Goal: Information Seeking & Learning: Learn about a topic

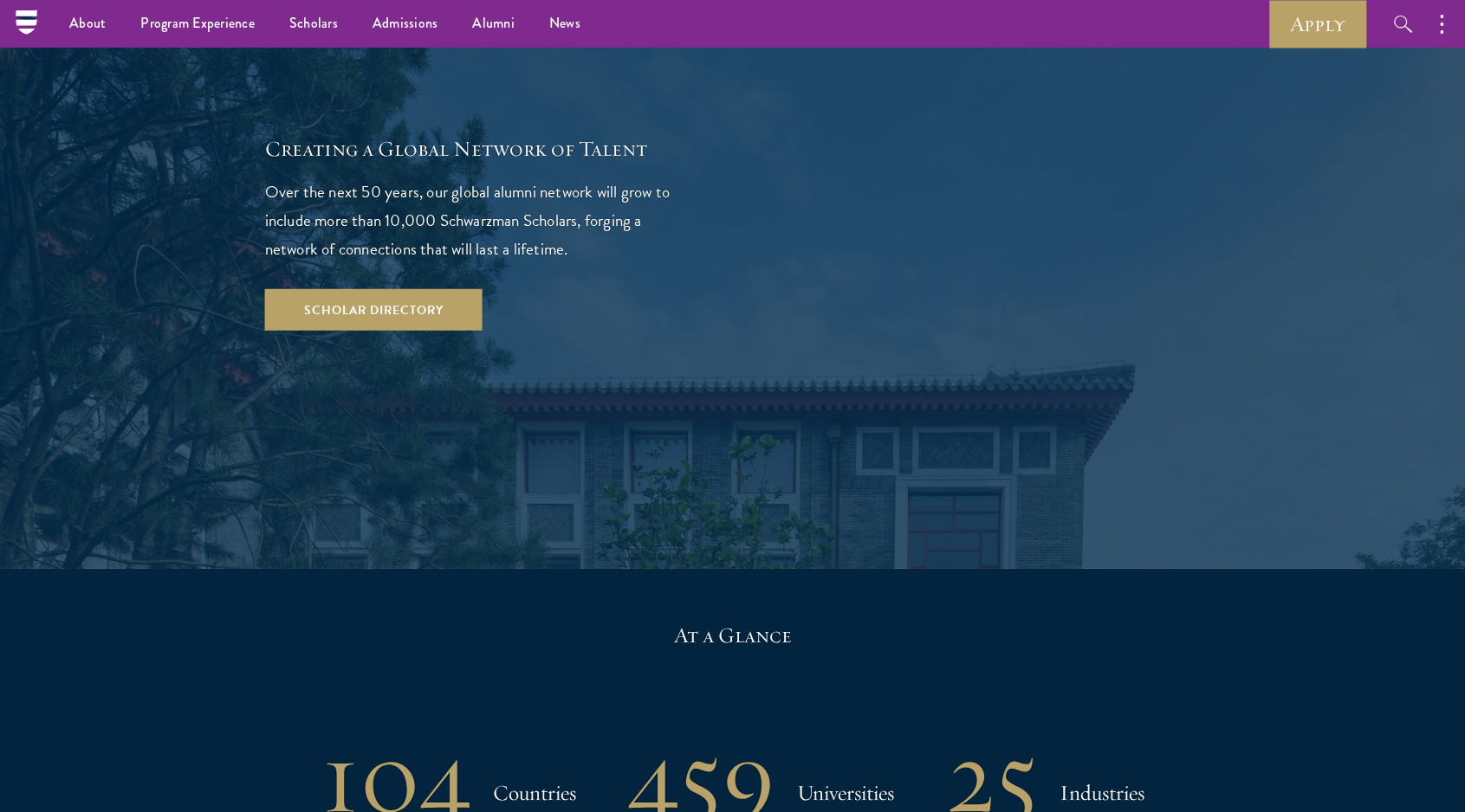
scroll to position [3031, 0]
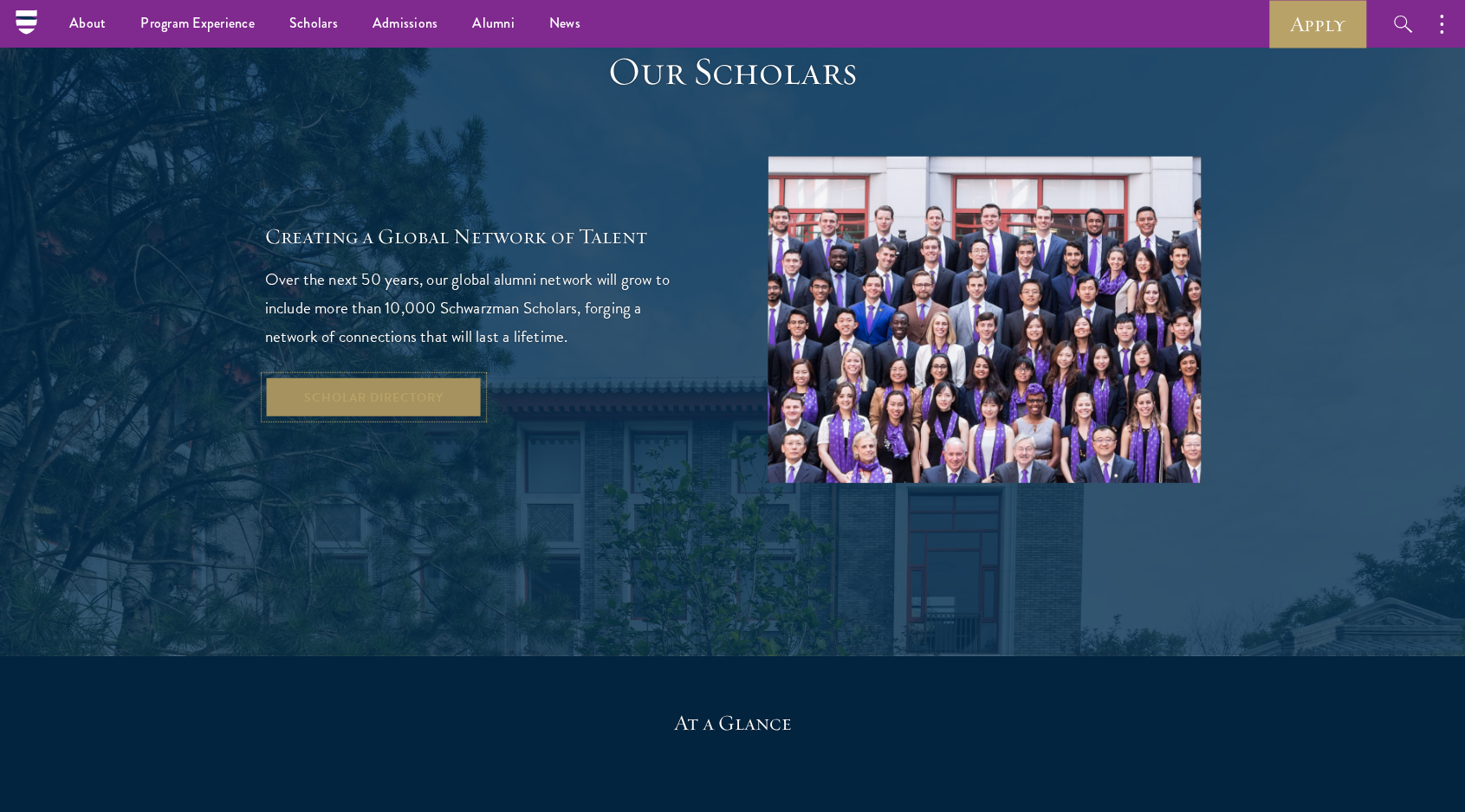
click at [426, 376] on link "Scholar Directory" at bounding box center [374, 397] width 218 height 41
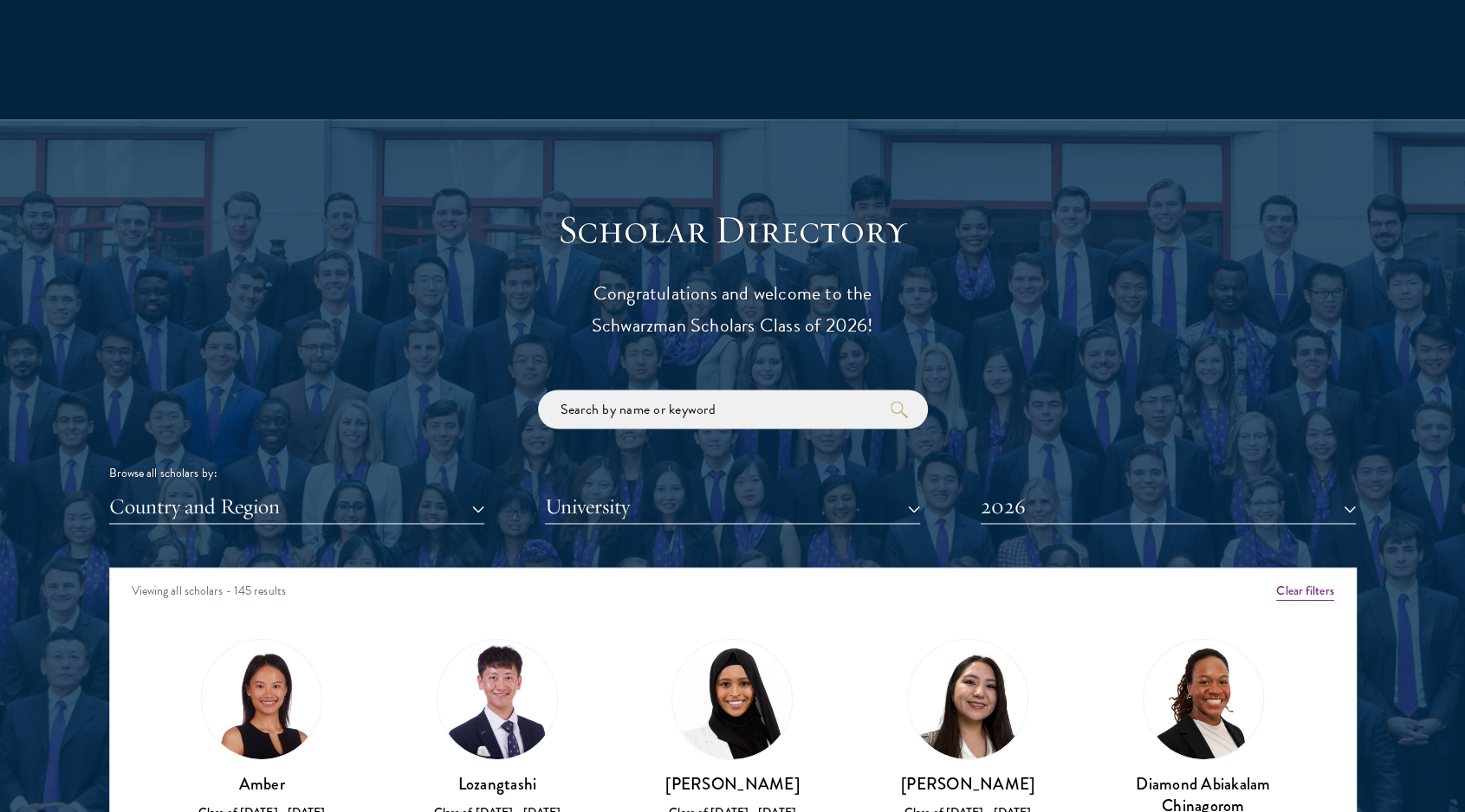
scroll to position [1987, 0]
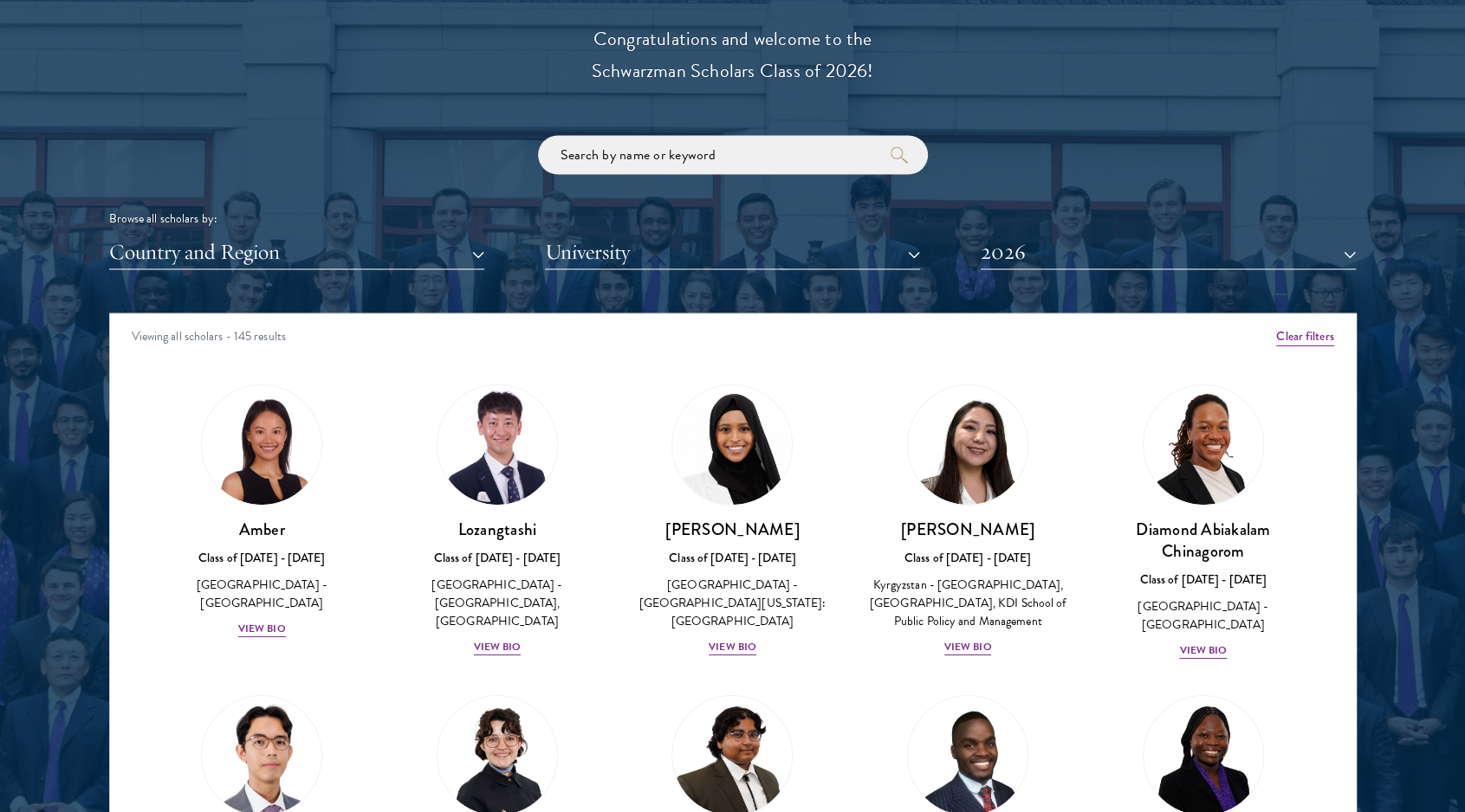
click at [377, 209] on div "Browse all scholars by:" at bounding box center [732, 218] width 1247 height 18
click at [366, 152] on div "Browse all scholars by: Country and Region All Countries and Regions Afghanista…" at bounding box center [732, 203] width 1247 height 134
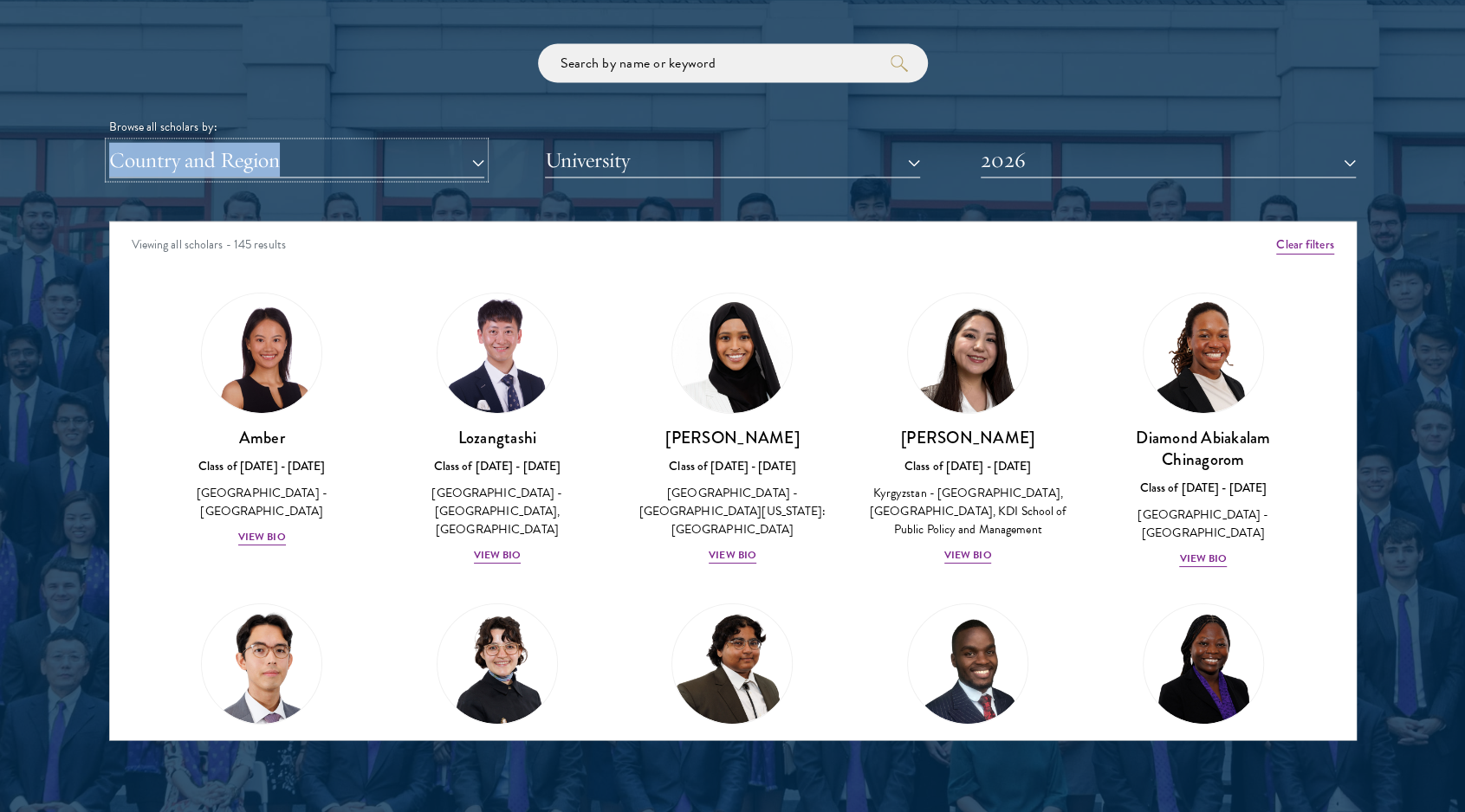
click at [479, 159] on button "Country and Region" at bounding box center [297, 160] width 375 height 36
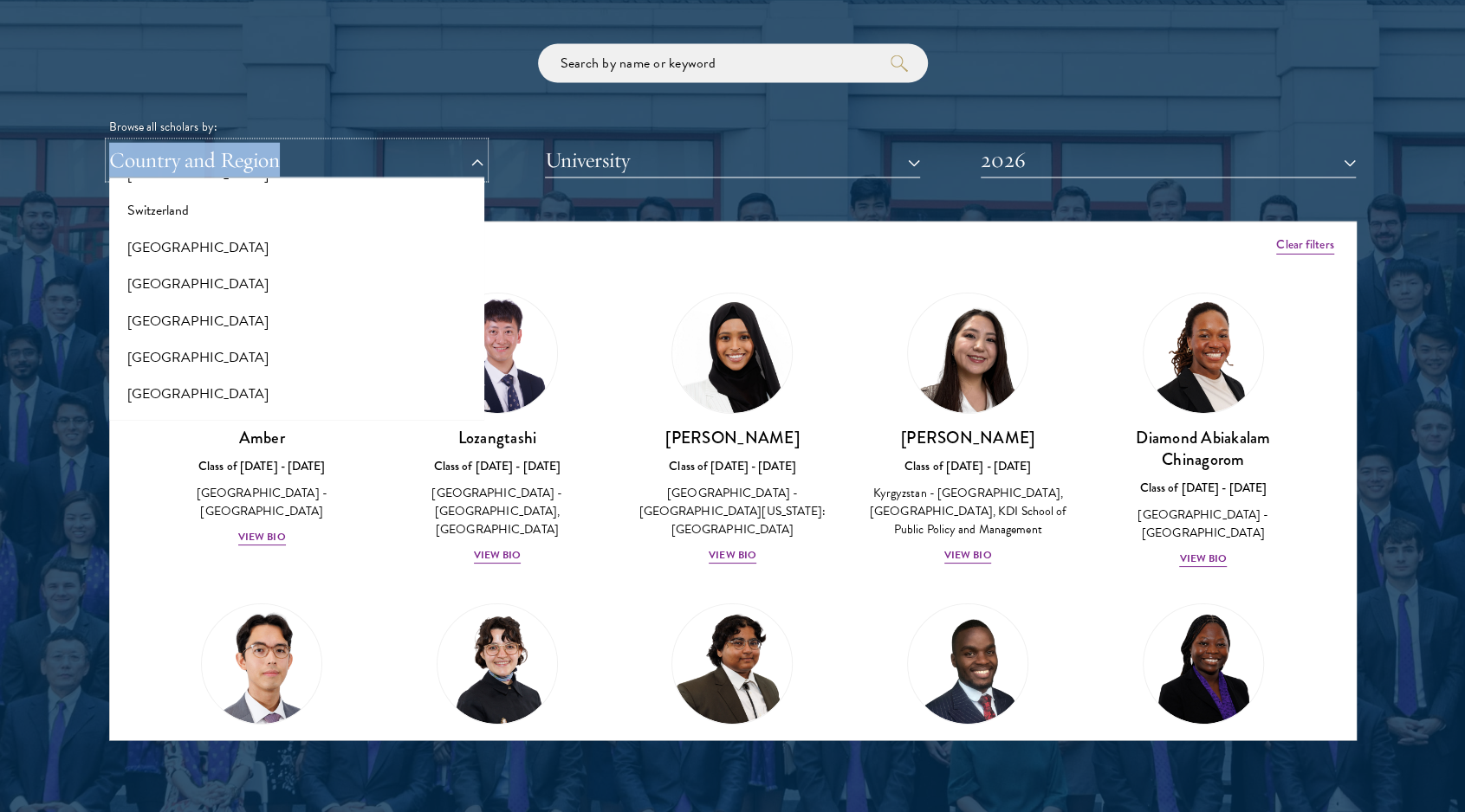
scroll to position [3551, 0]
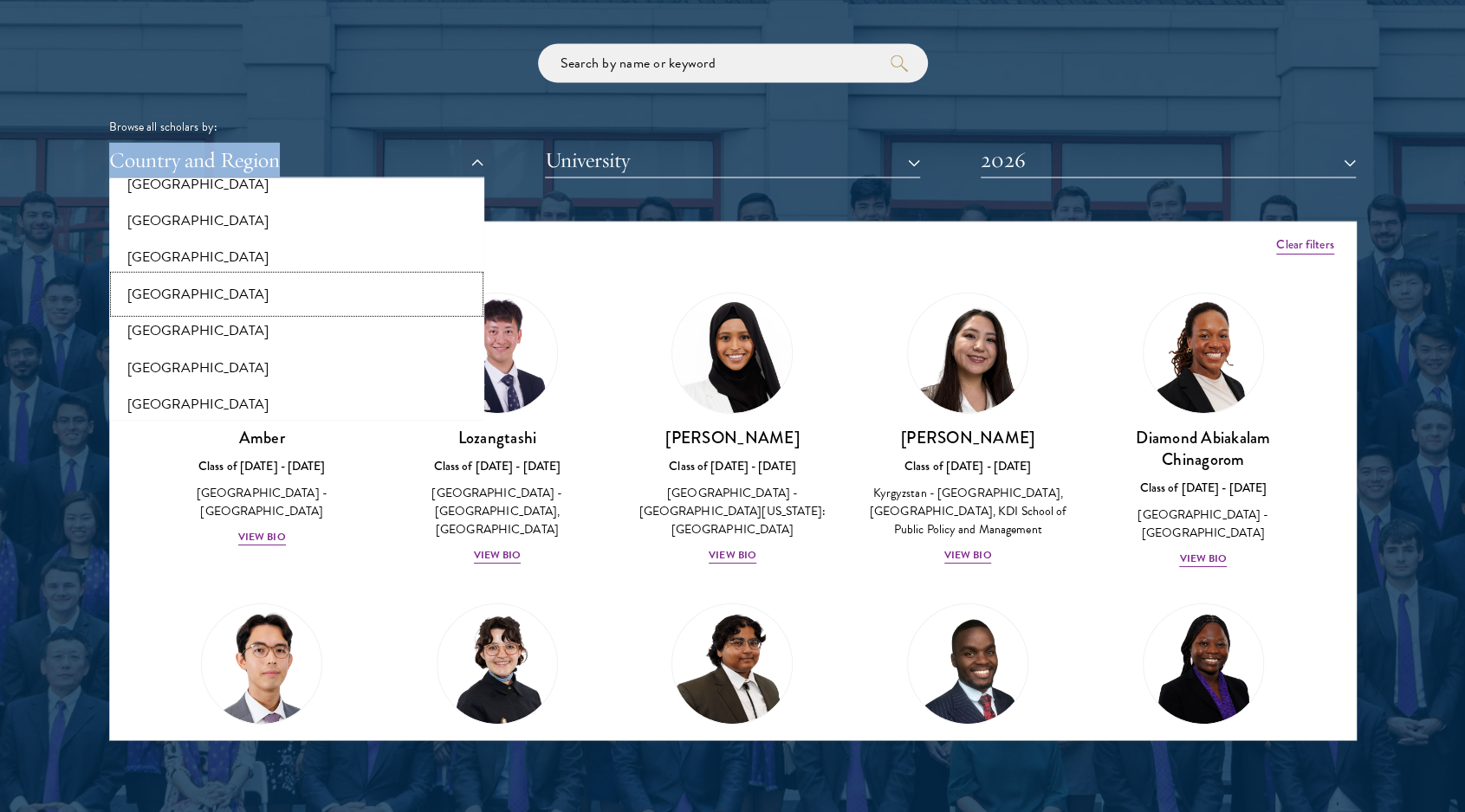
click at [215, 292] on button "[GEOGRAPHIC_DATA]" at bounding box center [297, 293] width 365 height 37
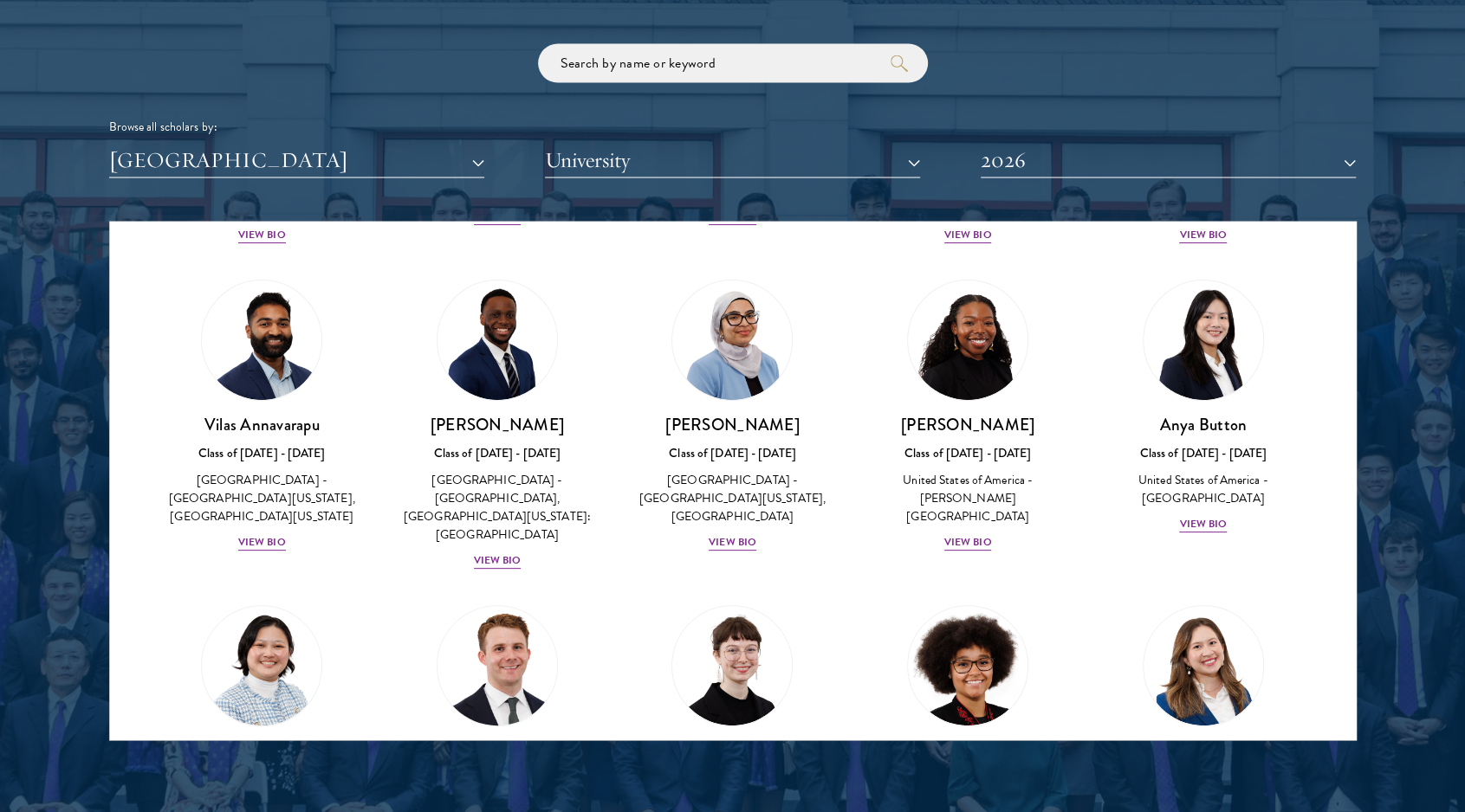
scroll to position [433, 0]
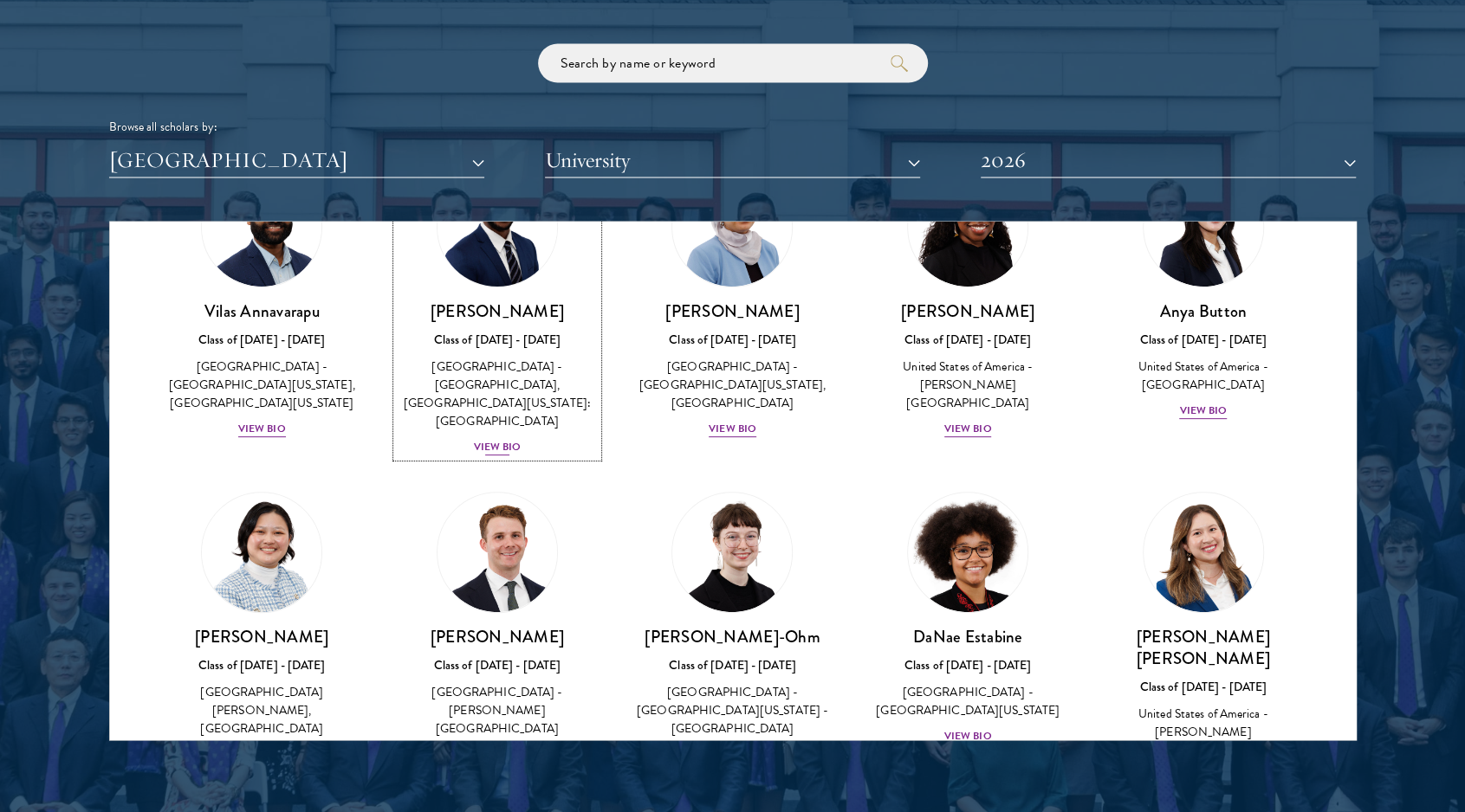
click at [506, 439] on div "View Bio" at bounding box center [498, 447] width 48 height 16
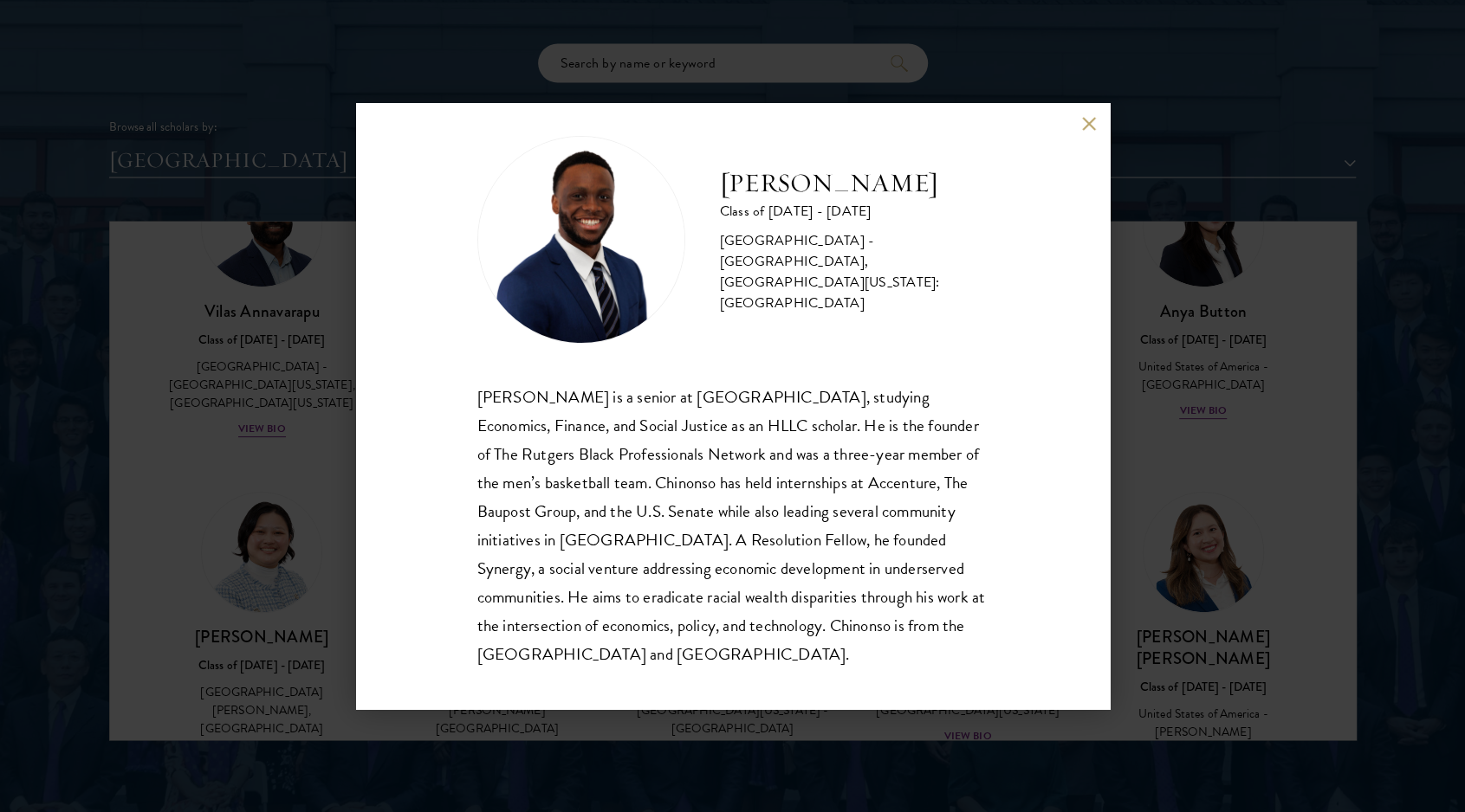
scroll to position [30, 0]
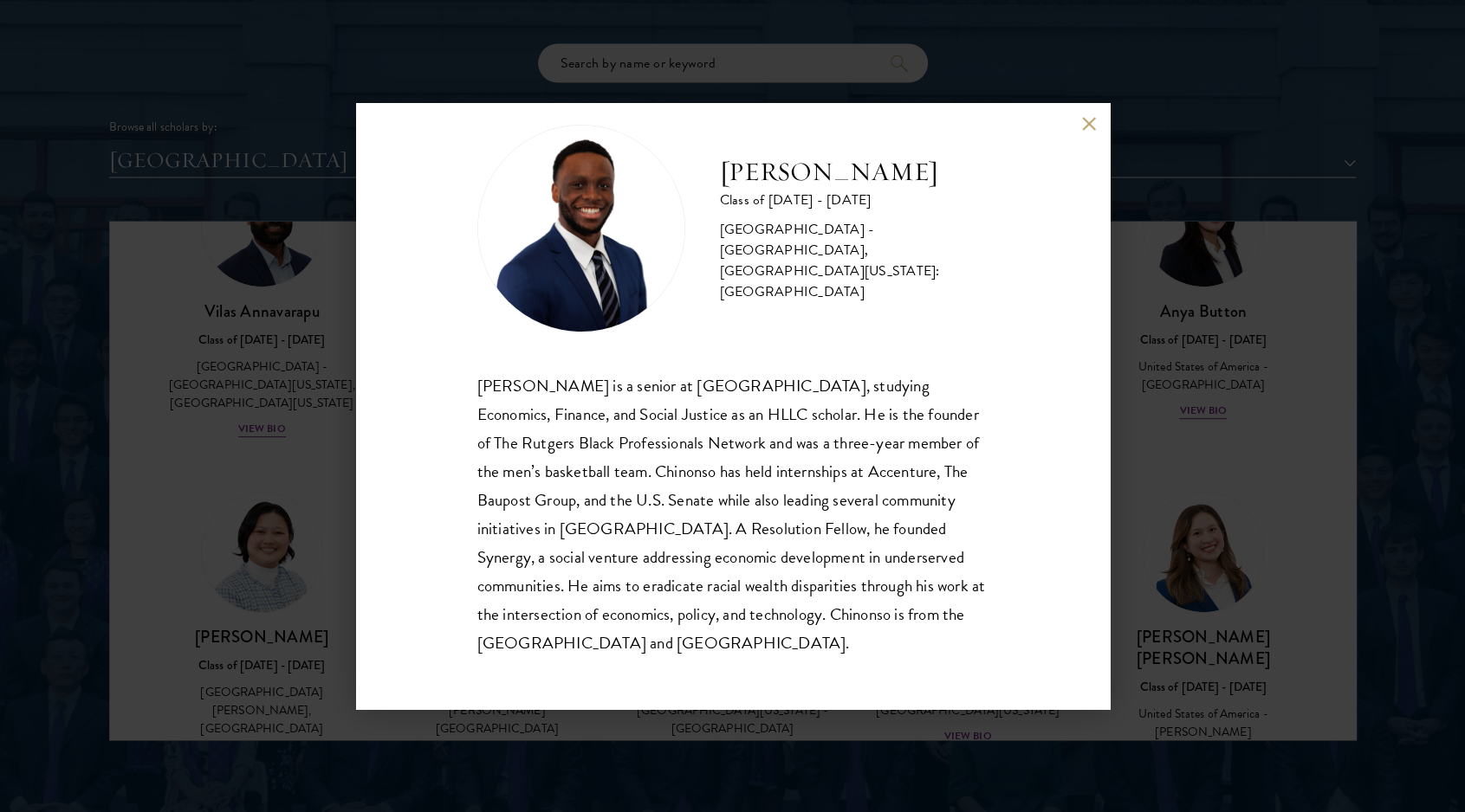
click at [1178, 326] on div "Chinonso Anyanwu Class of 2025 - 2026 United States of America - Rutgers, The S…" at bounding box center [732, 406] width 1465 height 812
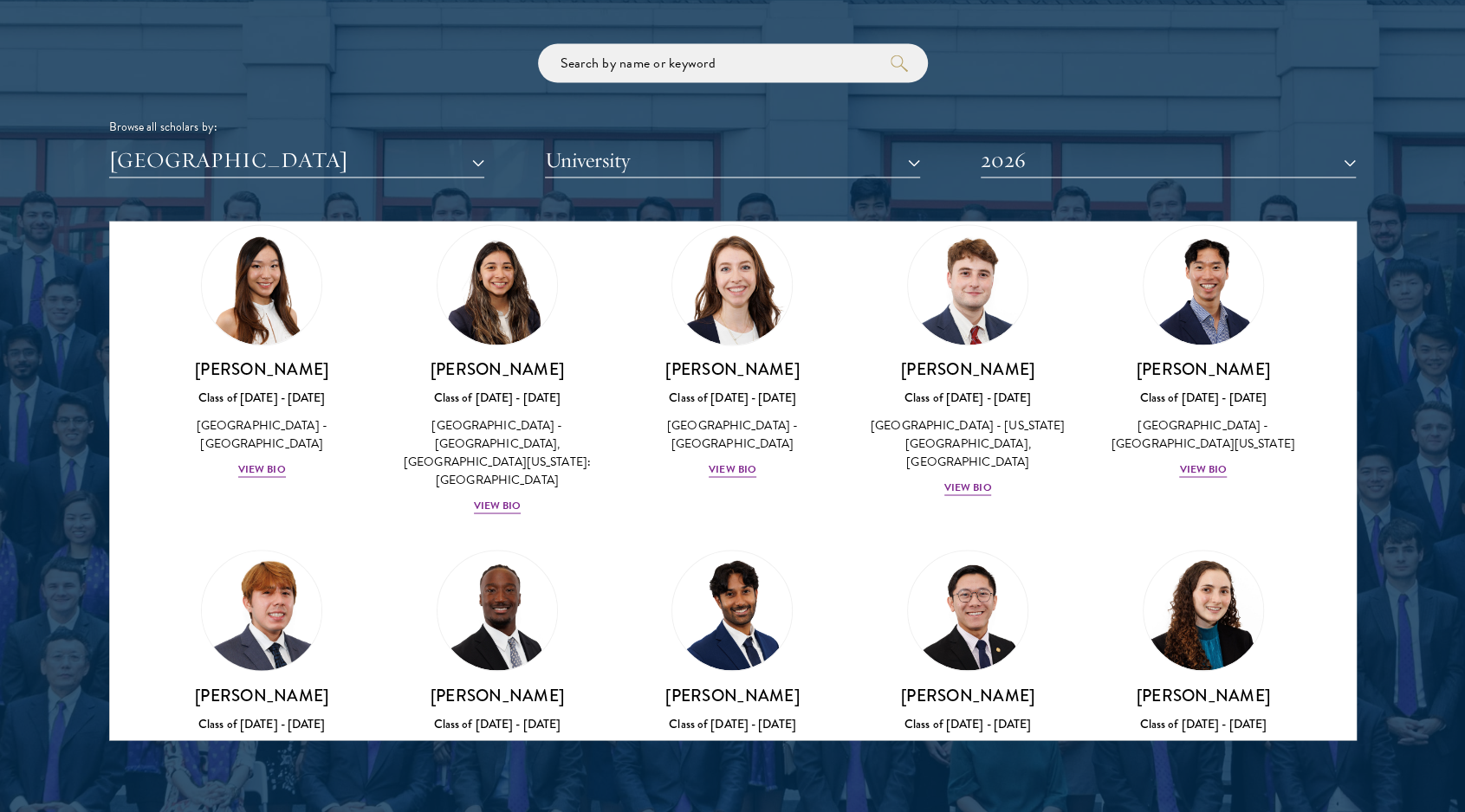
scroll to position [2023, 0]
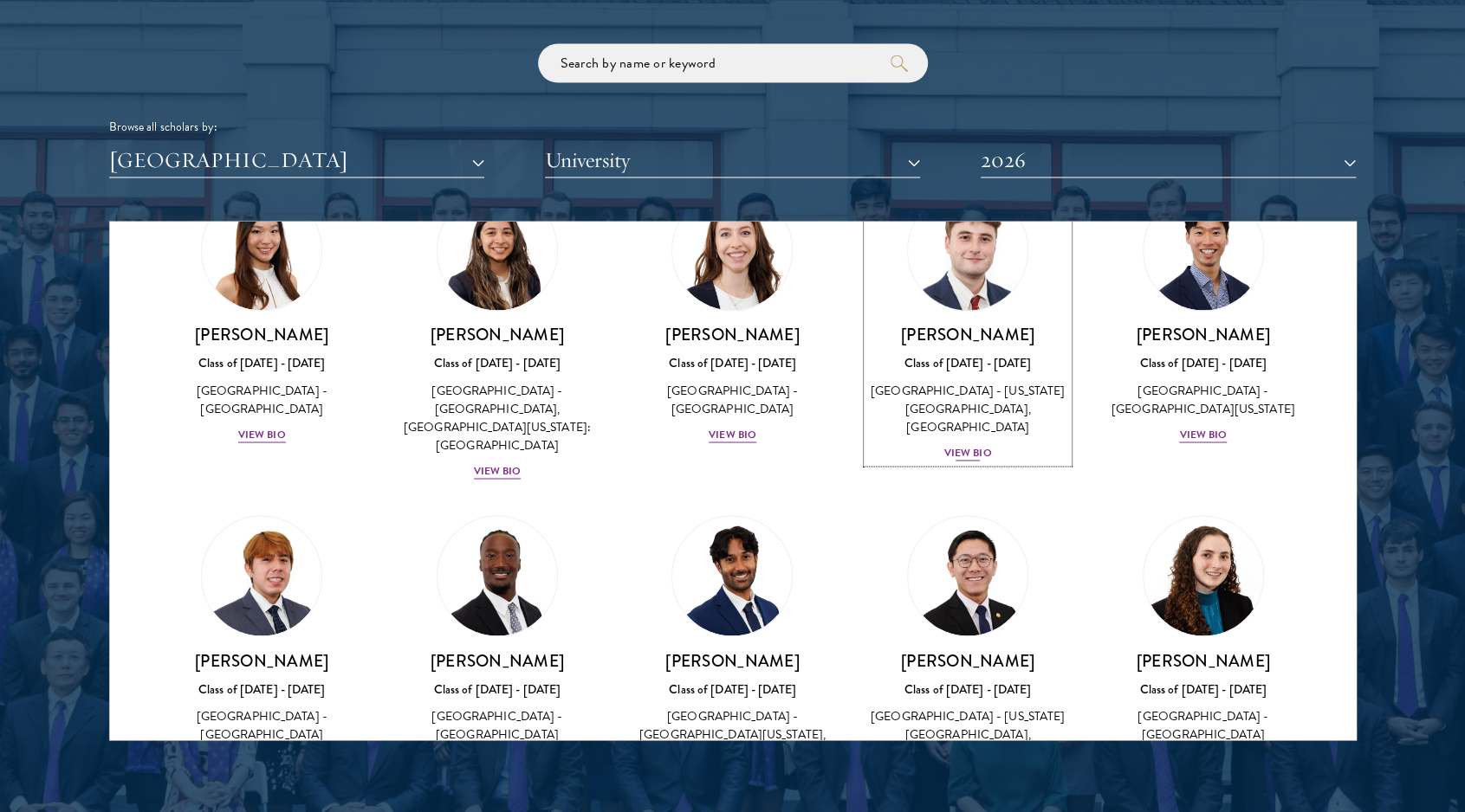
click at [962, 445] on div "View Bio" at bounding box center [967, 453] width 48 height 16
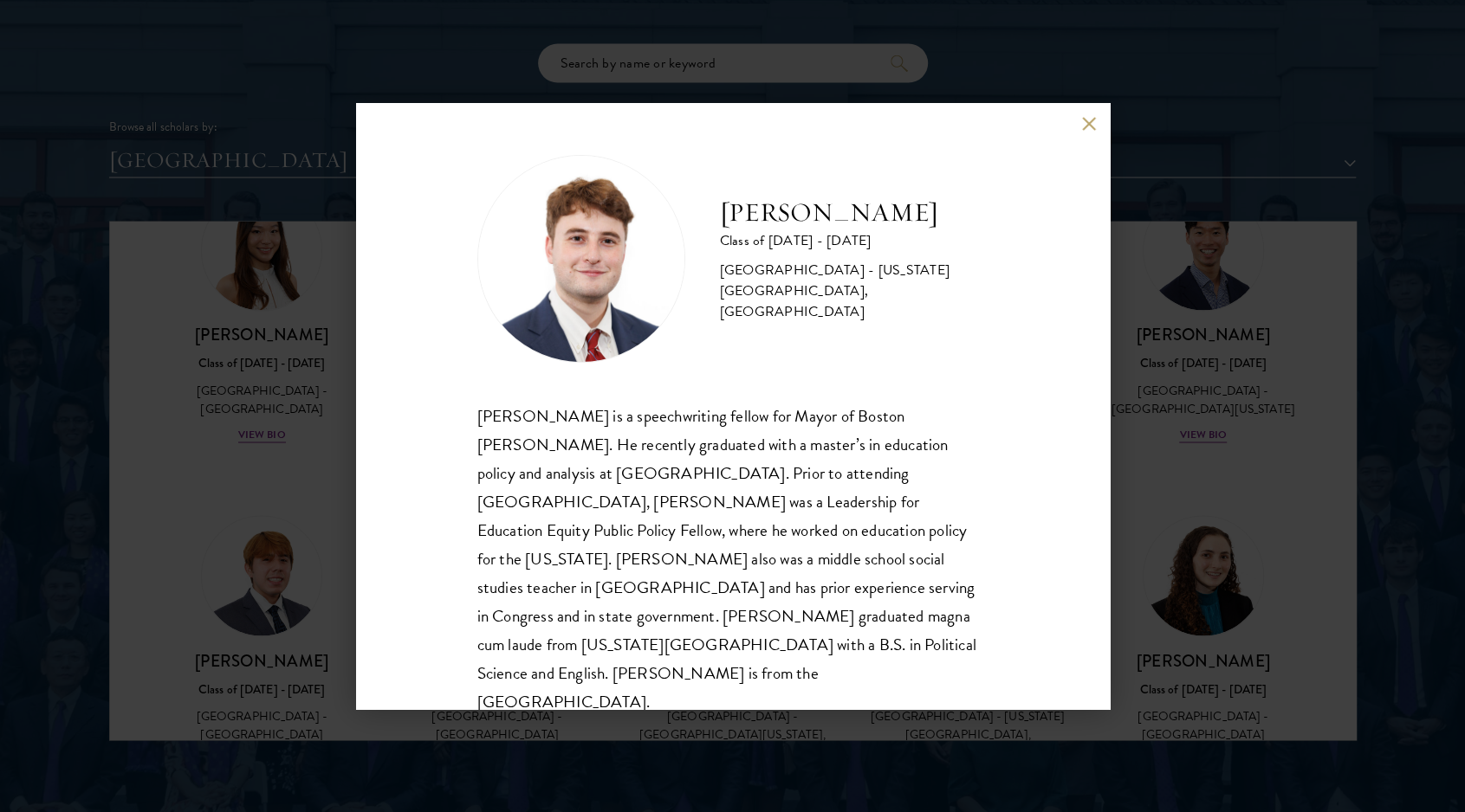
scroll to position [2, 0]
click at [1261, 518] on div "John McQuillan Class of 2025 - 2026 United States of America - Florida State Un…" at bounding box center [732, 406] width 1465 height 812
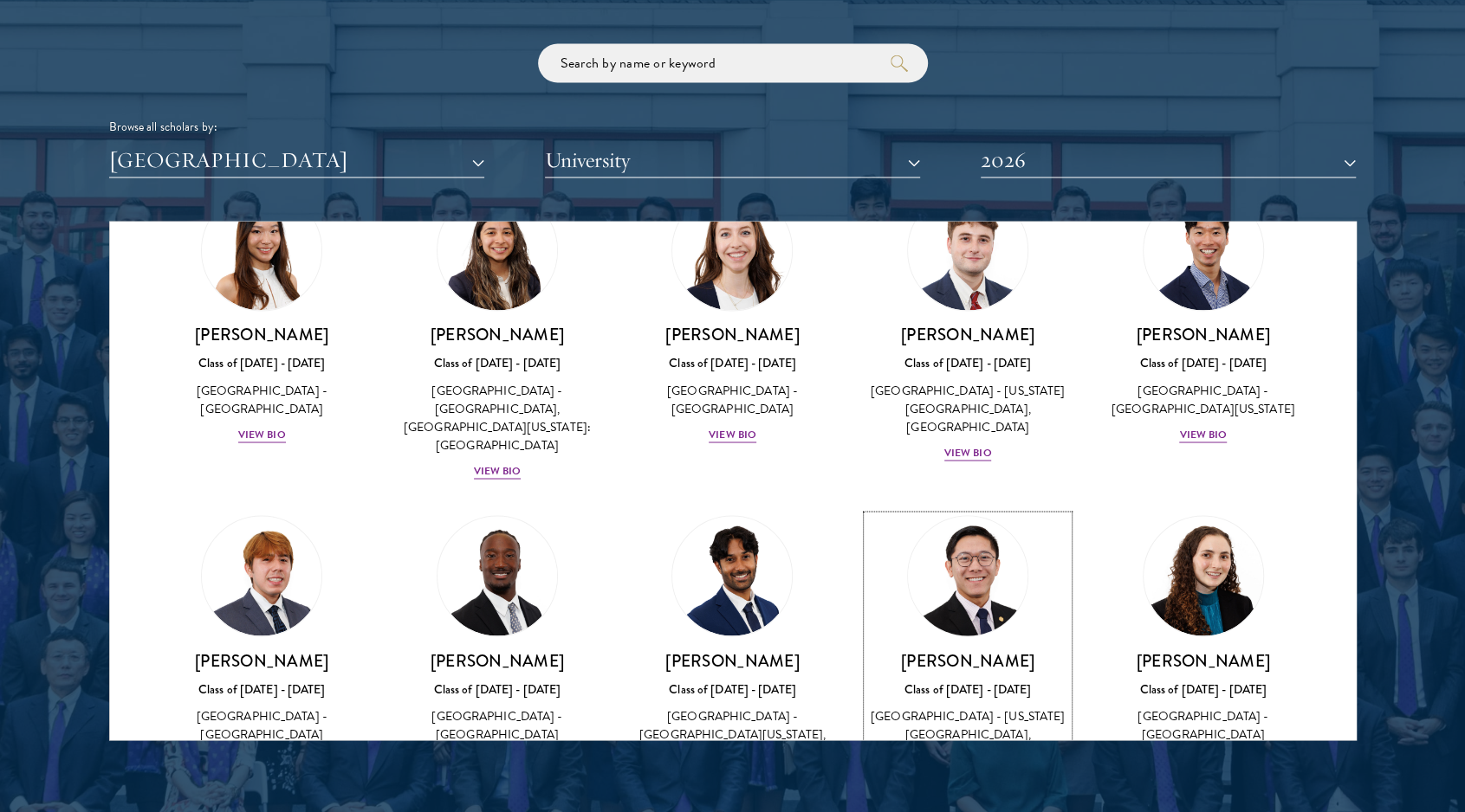
click at [957, 807] on div "View Bio" at bounding box center [967, 815] width 48 height 16
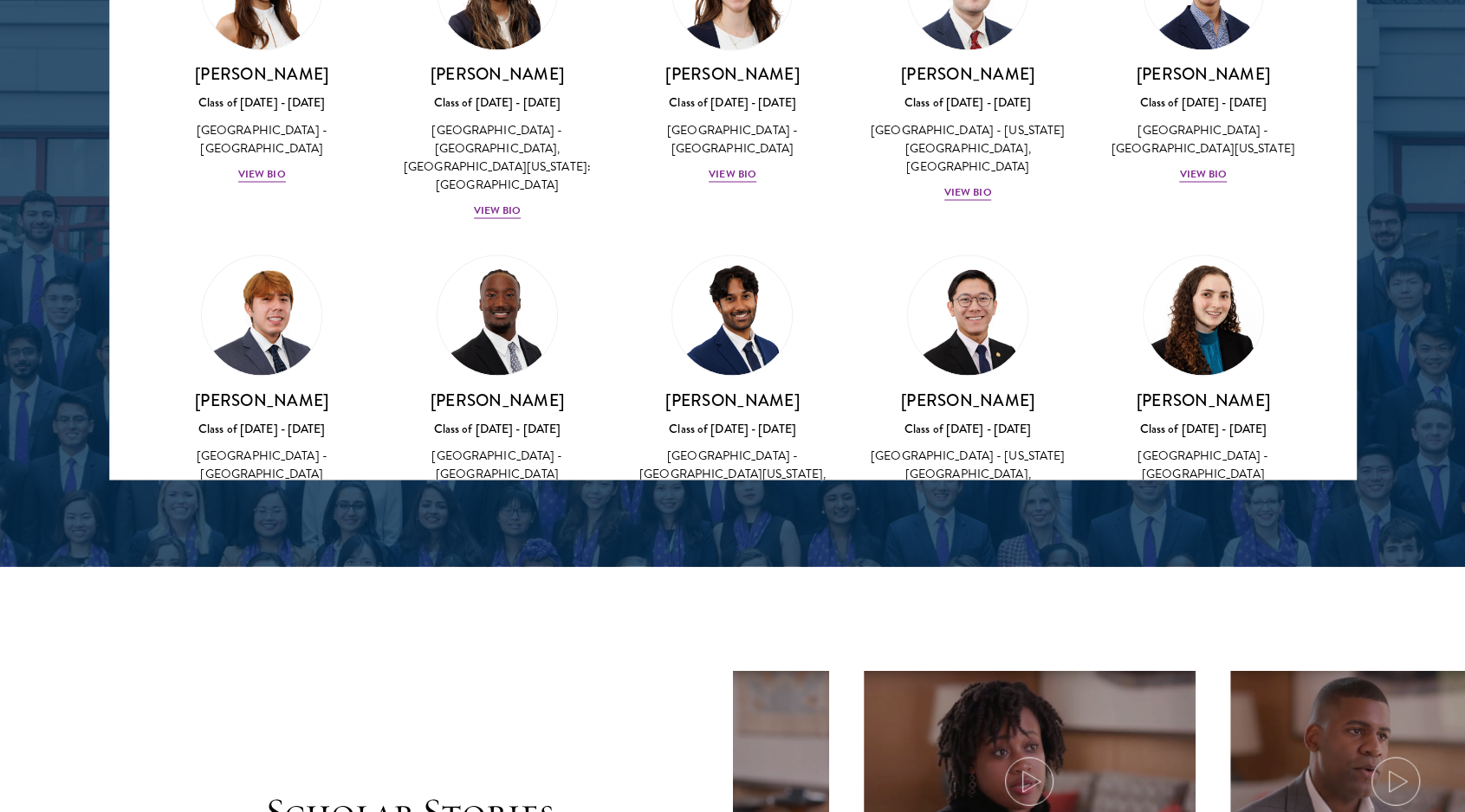
click at [949, 403] on div "About Overview Leadership Donors Program Experience Overview Curriculum Student…" at bounding box center [732, 729] width 1465 height 6134
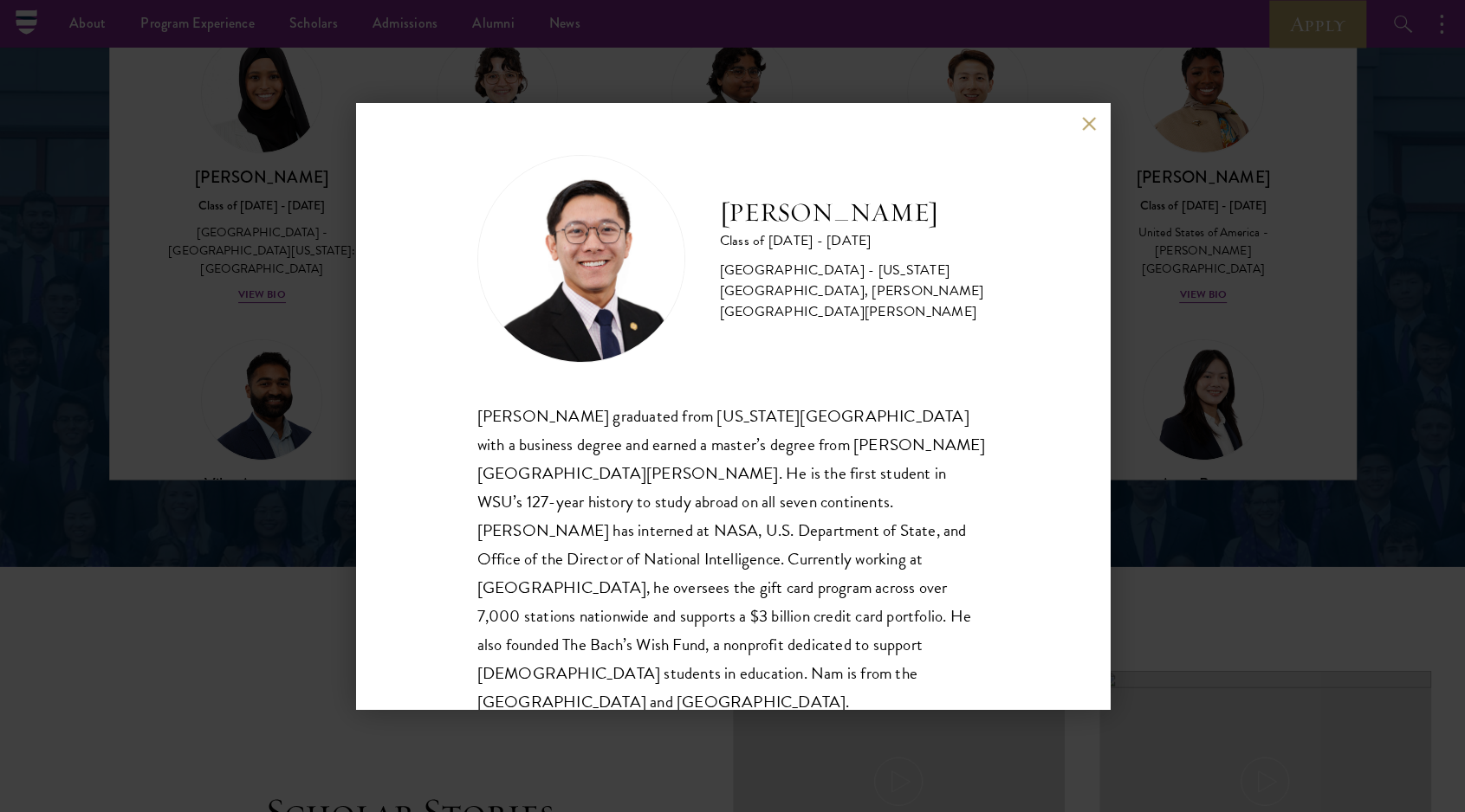
scroll to position [2165, 0]
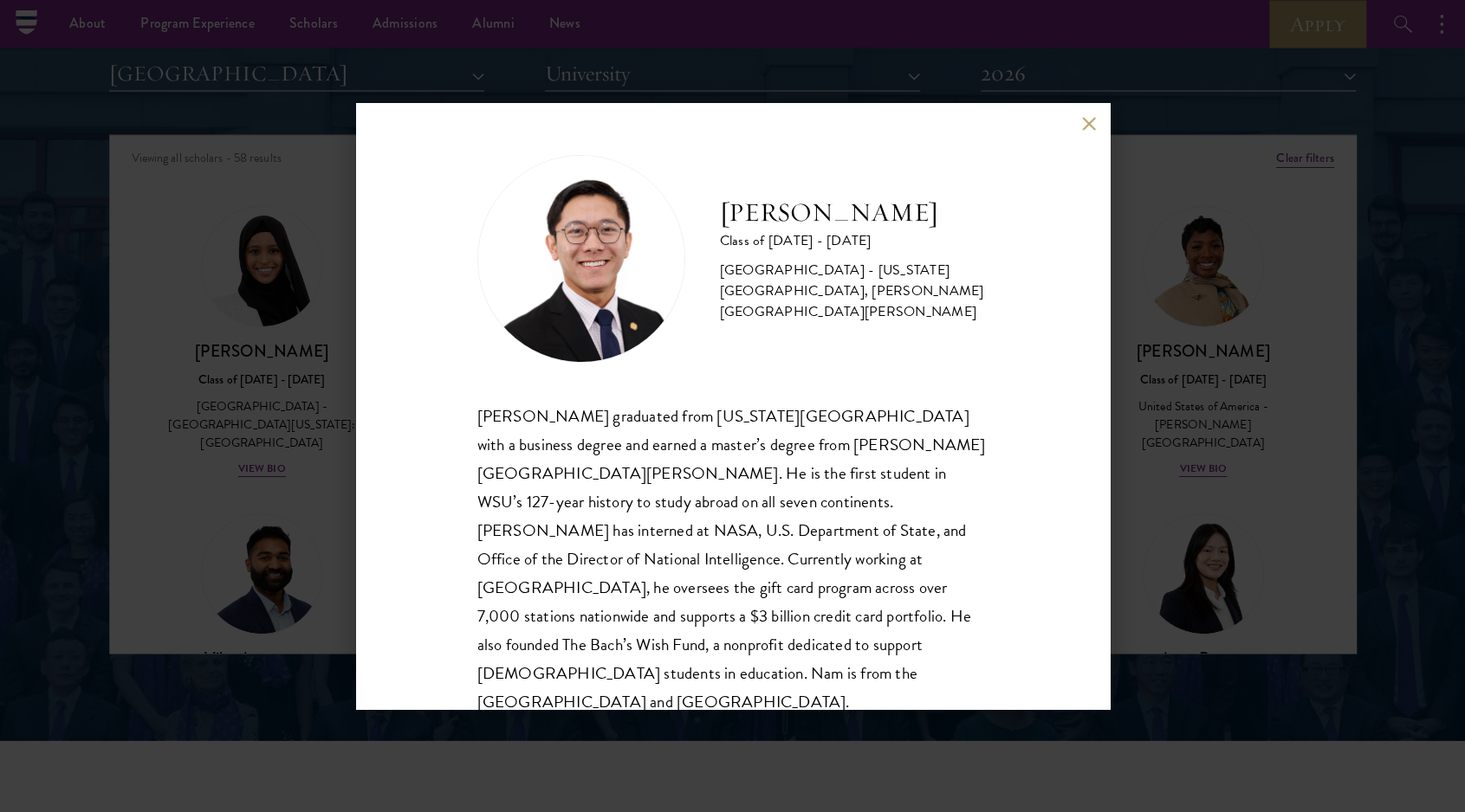
click at [1088, 129] on button at bounding box center [1089, 123] width 14 height 14
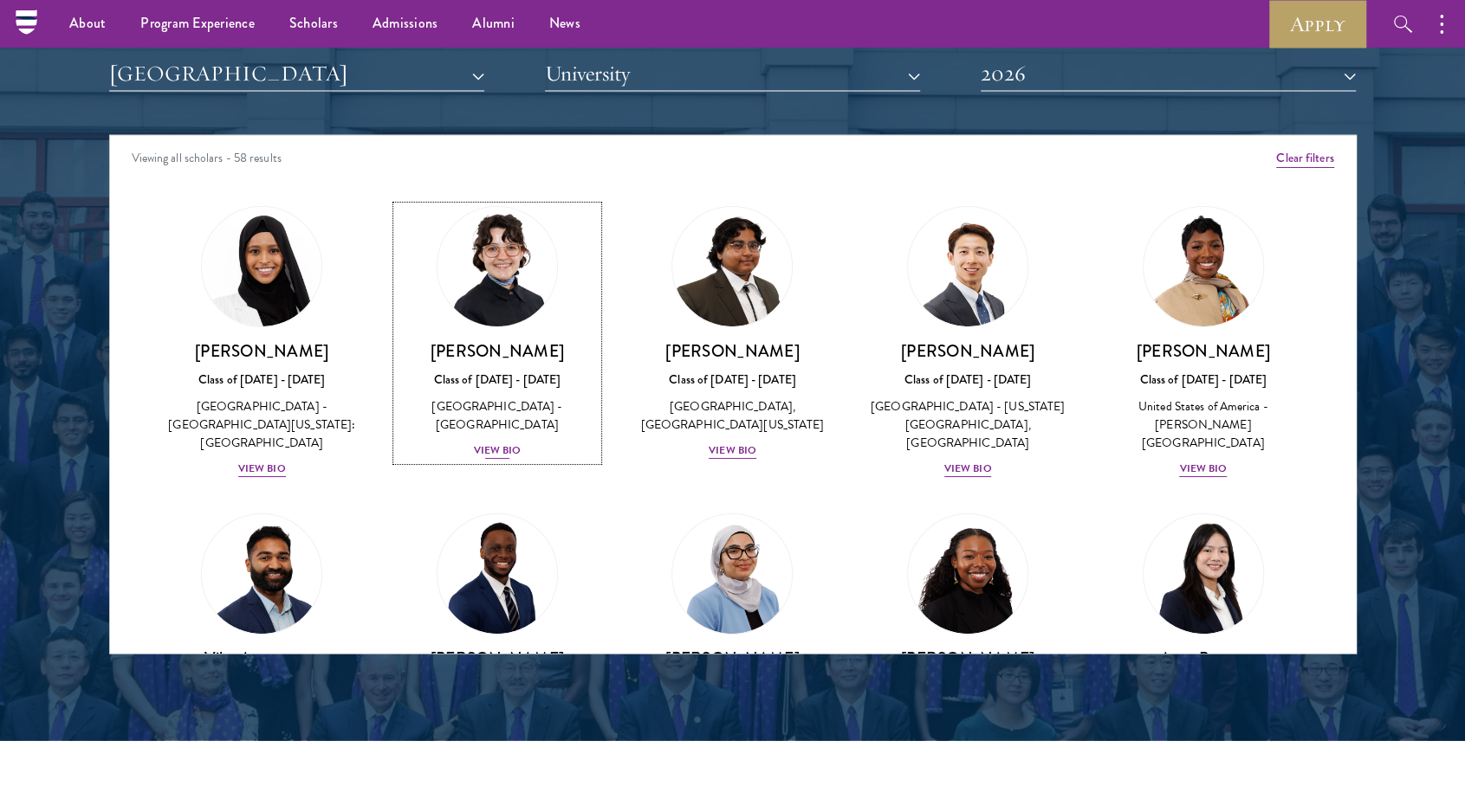
click at [530, 271] on img at bounding box center [497, 265] width 132 height 132
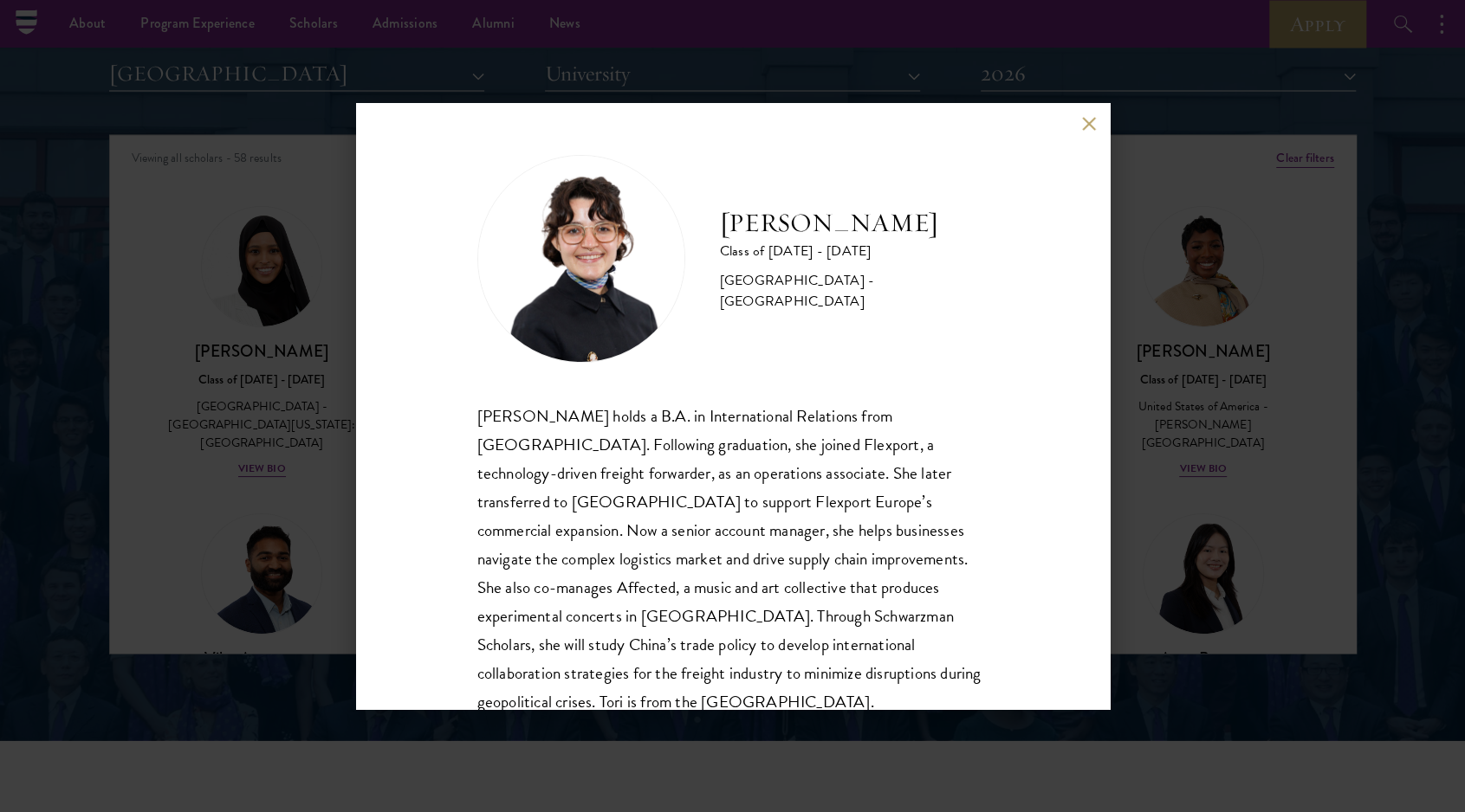
click at [331, 458] on div "[PERSON_NAME] Class of [DATE] - [DATE] [GEOGRAPHIC_DATA] - [GEOGRAPHIC_DATA] [P…" at bounding box center [732, 406] width 1465 height 812
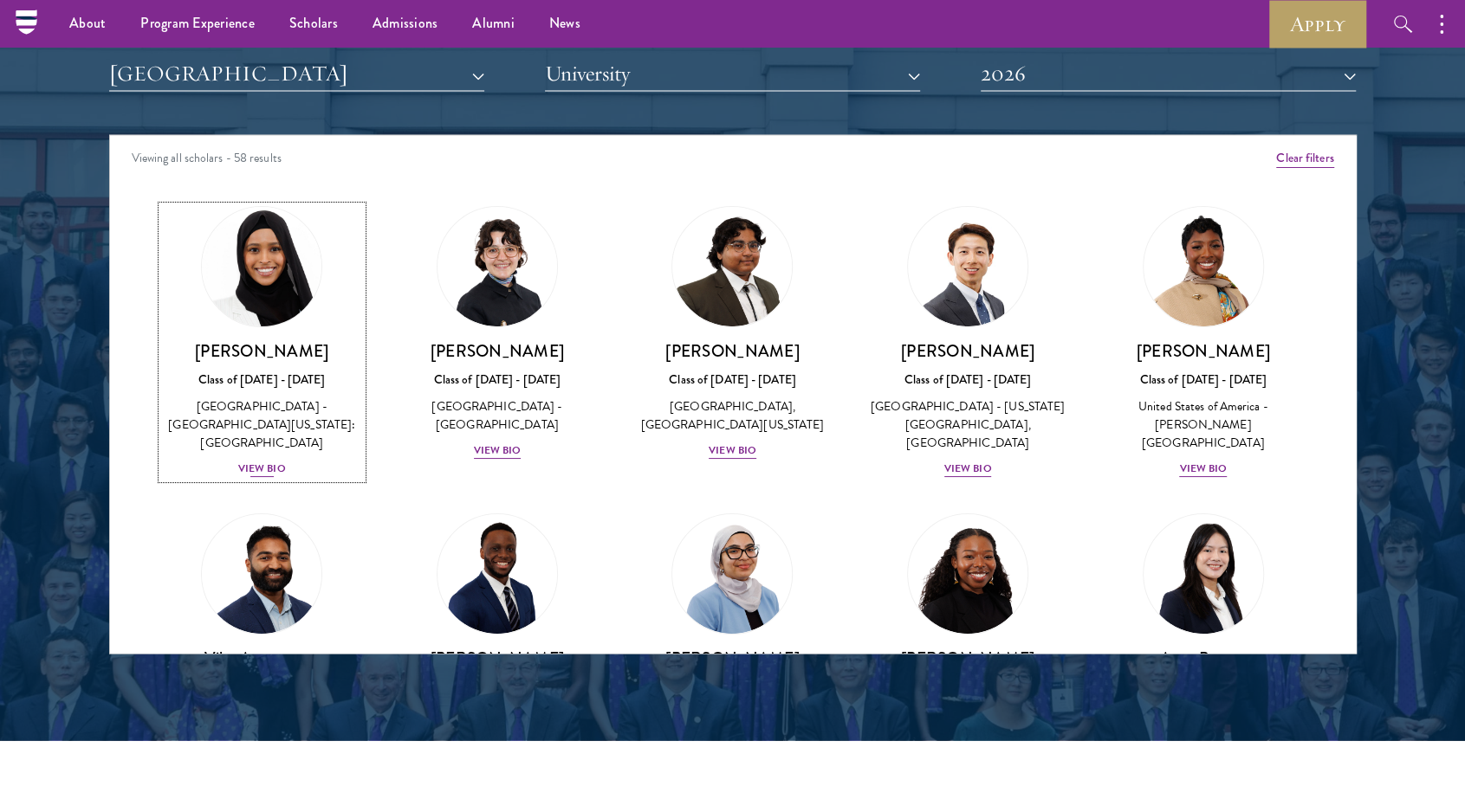
click at [273, 278] on img at bounding box center [261, 265] width 132 height 132
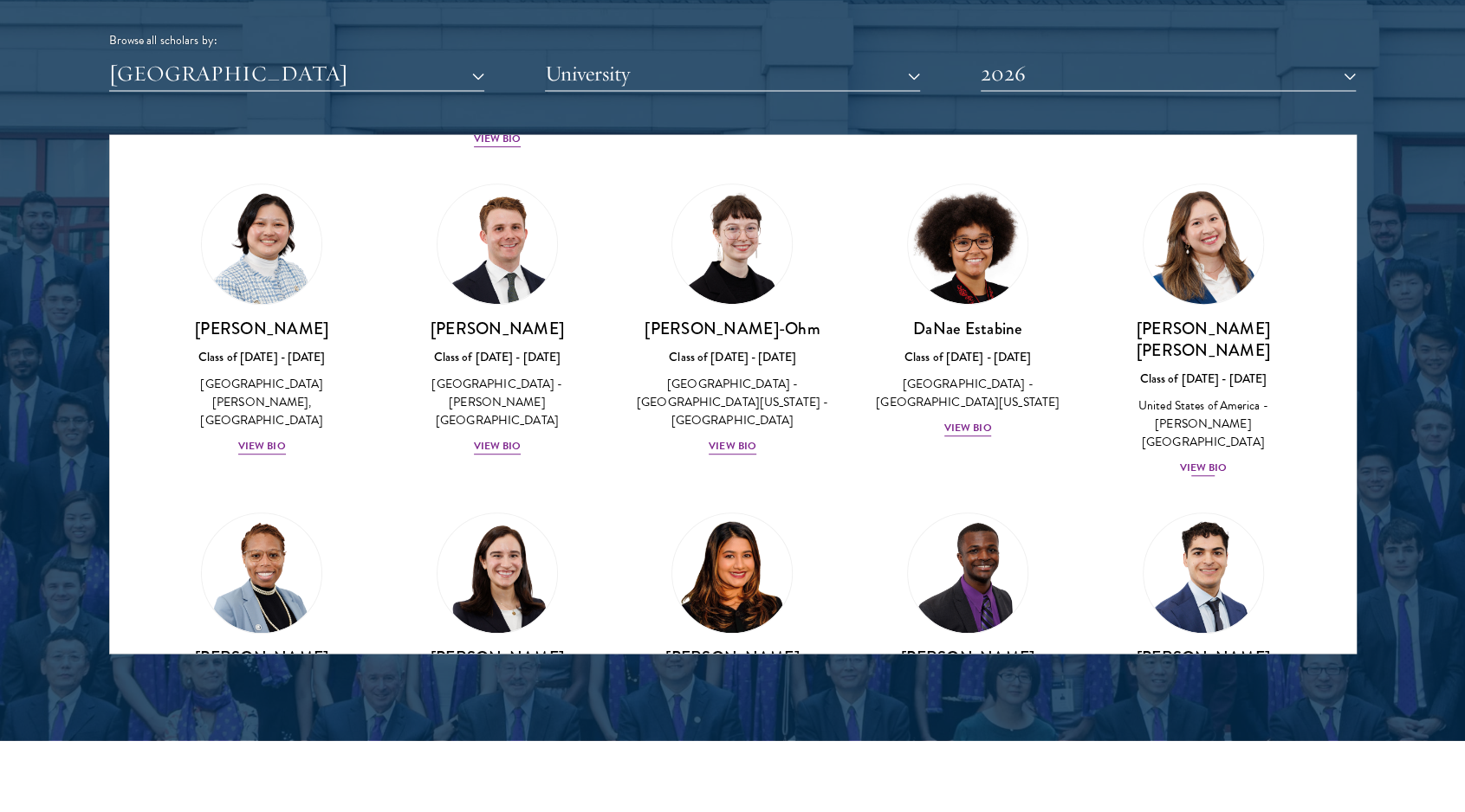
scroll to position [693, 0]
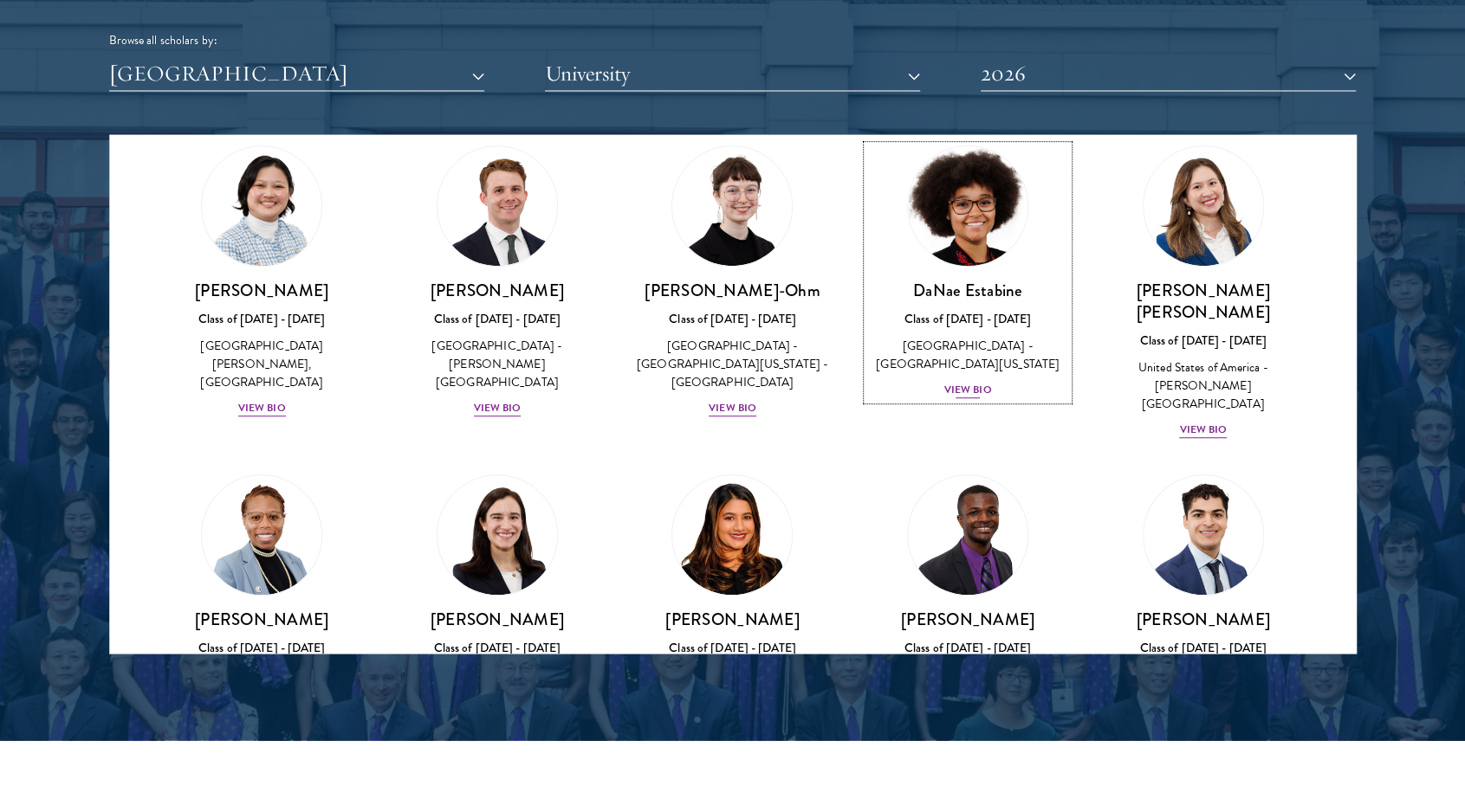
click at [976, 382] on div "View Bio" at bounding box center [967, 390] width 48 height 16
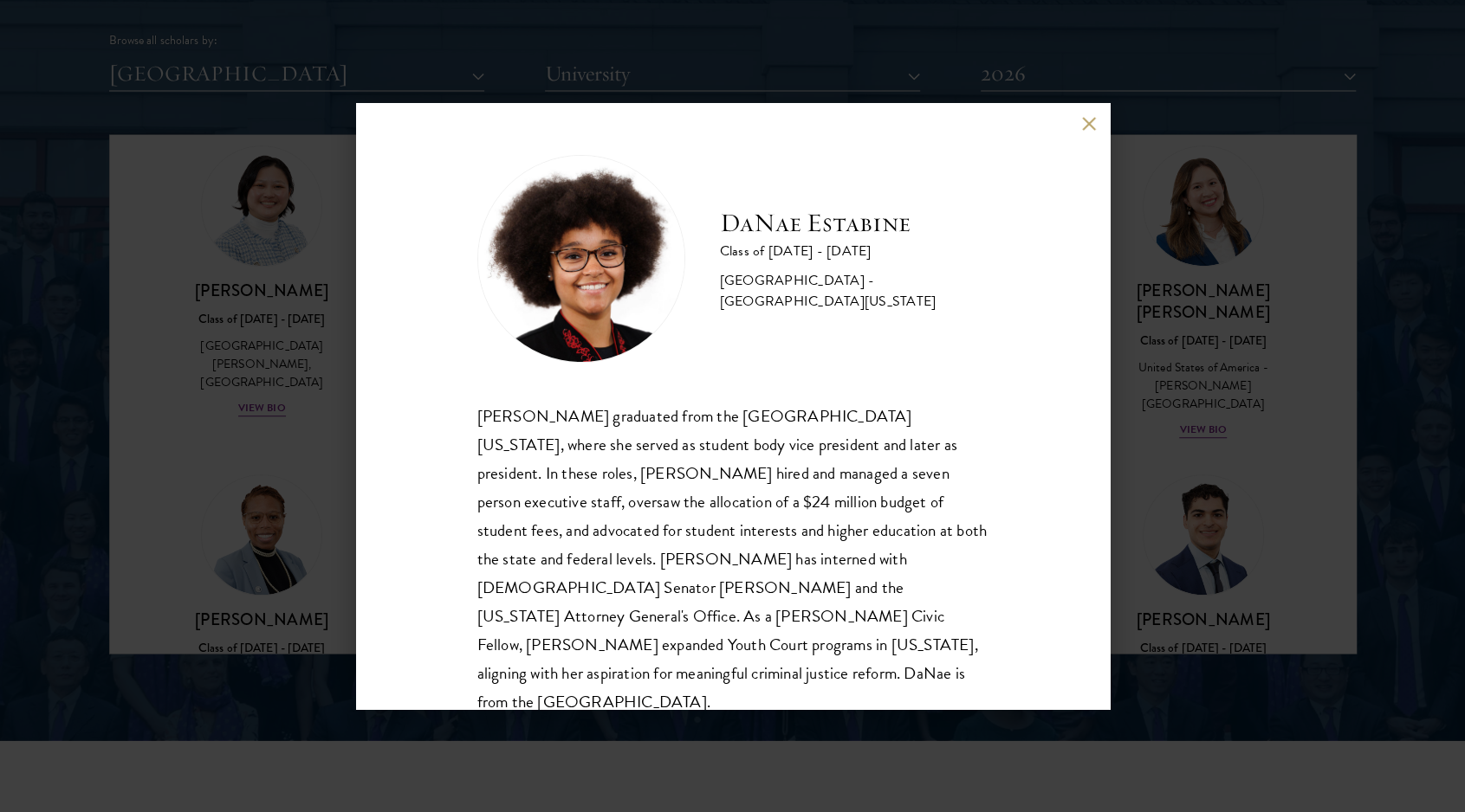
click at [1220, 471] on div "DaNae Estabine Class of 2025 - 2026 United States of America - University of Ka…" at bounding box center [732, 406] width 1465 height 812
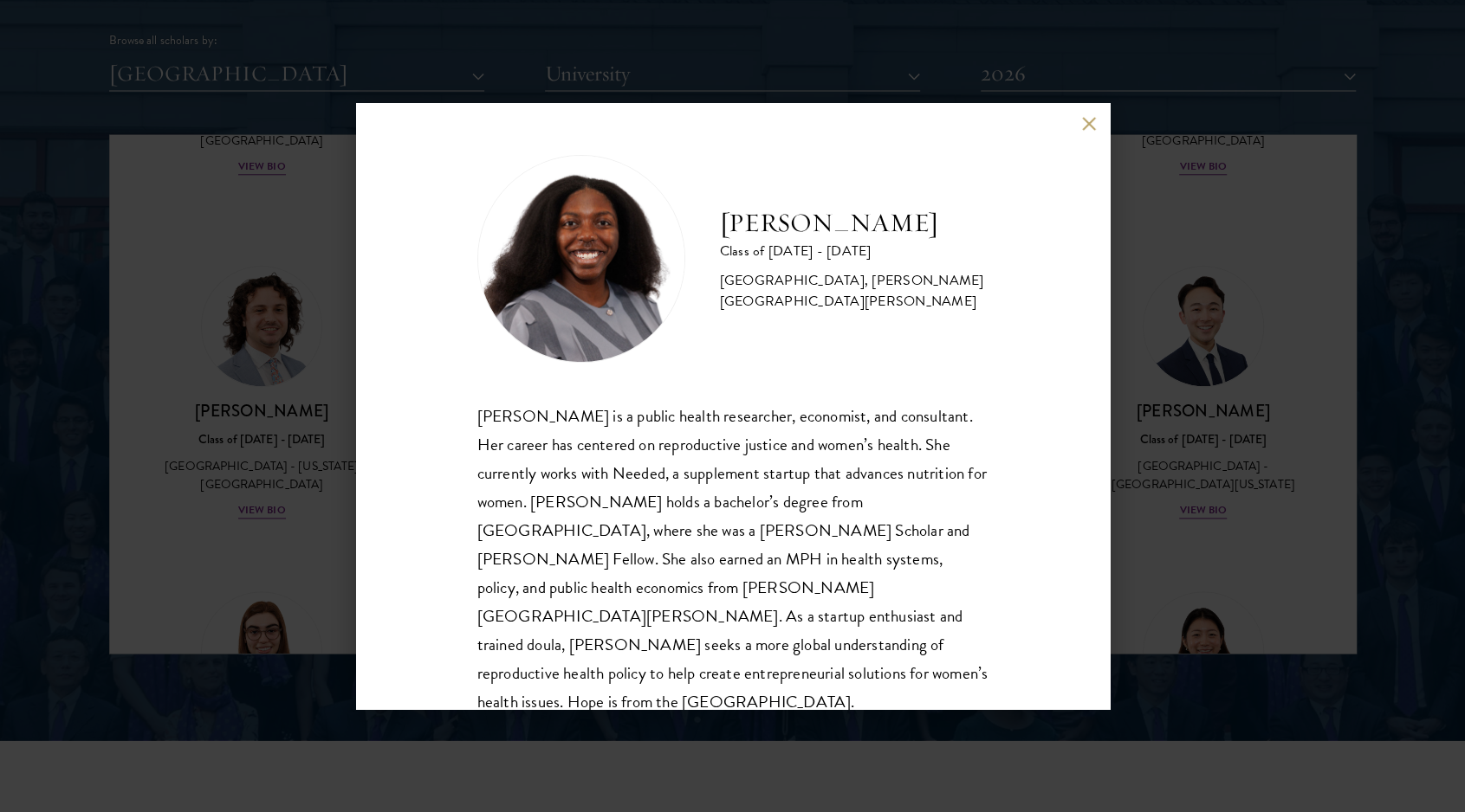
click at [1163, 401] on div "Hope Jackson Class of 2025 - 2026 United States of America - Duke University, J…" at bounding box center [732, 406] width 1465 height 812
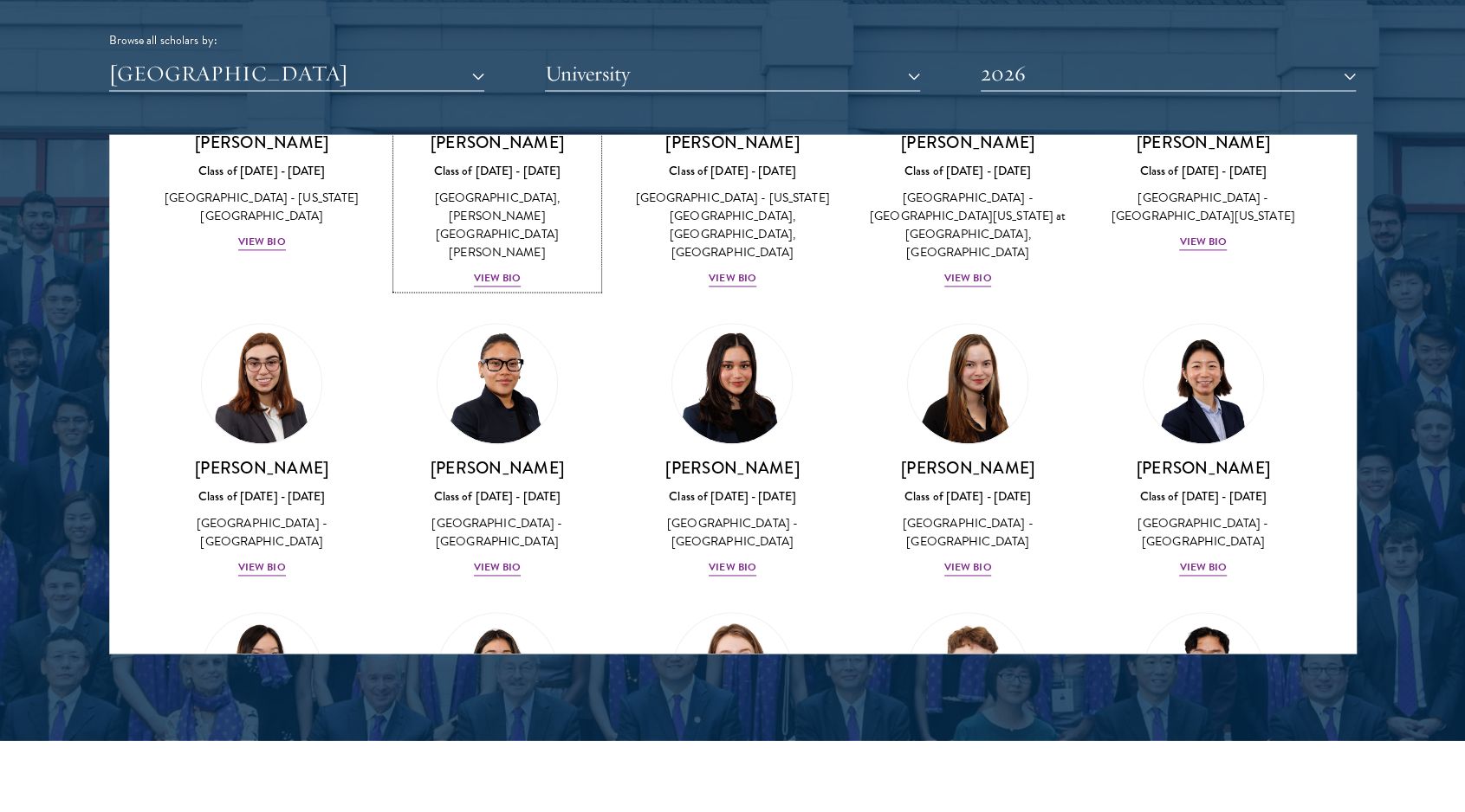
scroll to position [1601, 0]
